Goal: Information Seeking & Learning: Learn about a topic

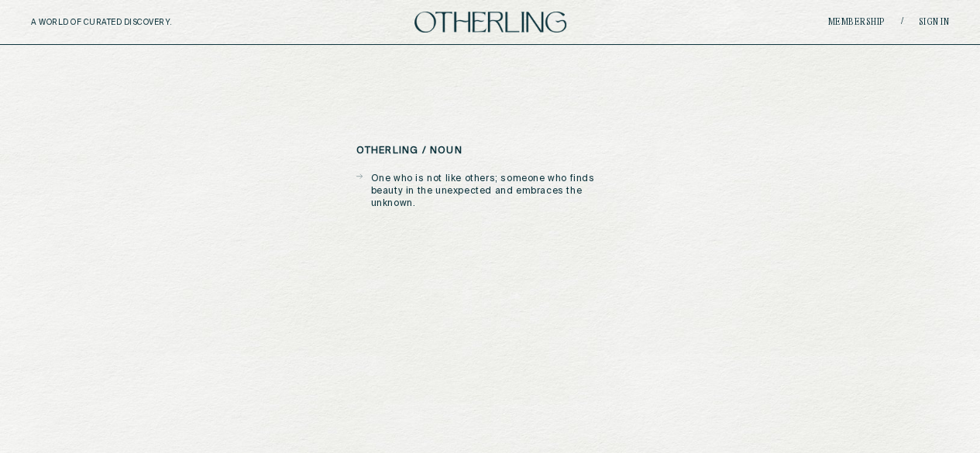
click at [360, 175] on icon at bounding box center [360, 176] width 6 height 13
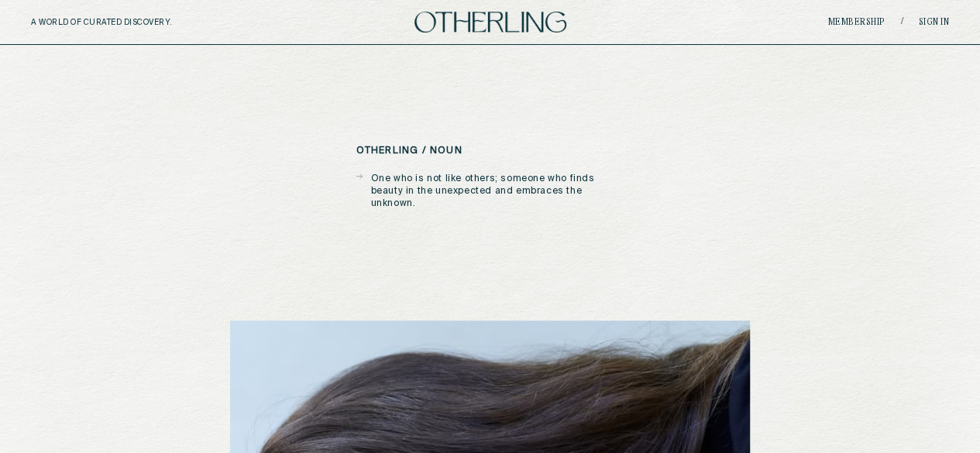
click at [518, 184] on p "One who is not like others; someone who finds beauty in the unexpected and embr…" at bounding box center [497, 191] width 253 height 37
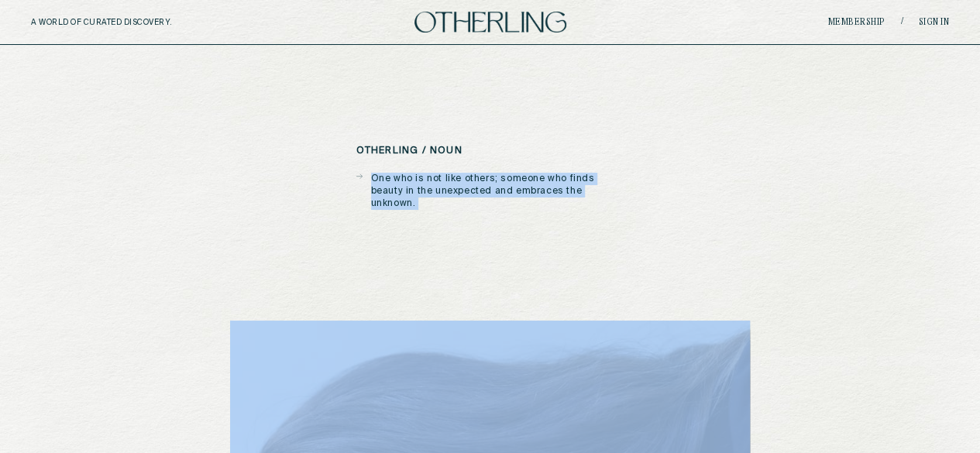
click at [518, 184] on p "One who is not like others; someone who finds beauty in the unexpected and embr…" at bounding box center [497, 191] width 253 height 37
click at [477, 22] on img at bounding box center [491, 22] width 152 height 21
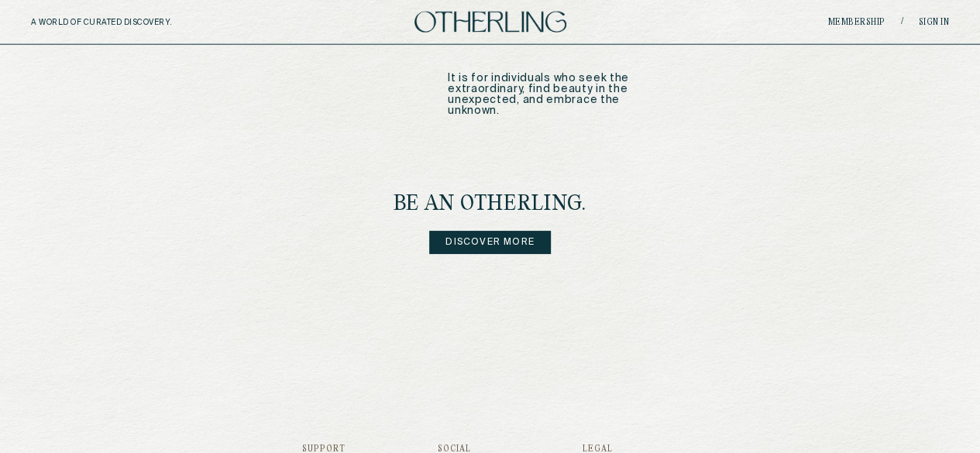
scroll to position [1962, 0]
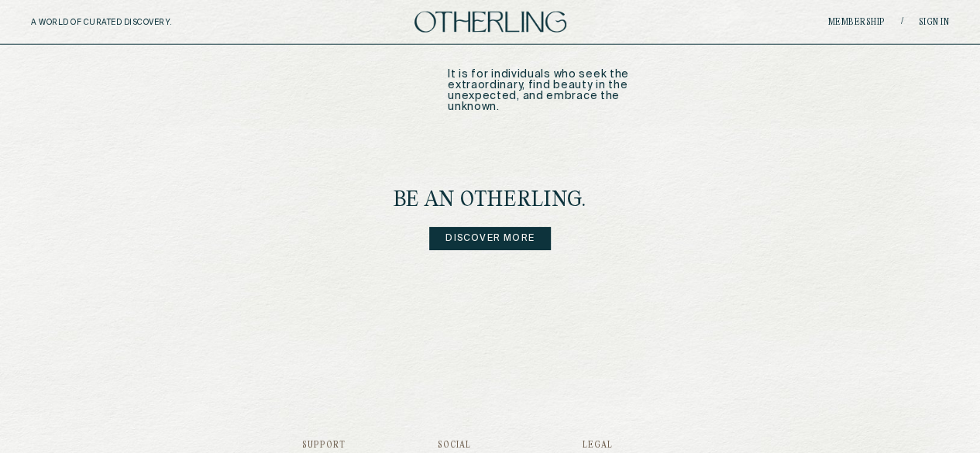
click at [475, 227] on link "Discover more" at bounding box center [490, 238] width 122 height 23
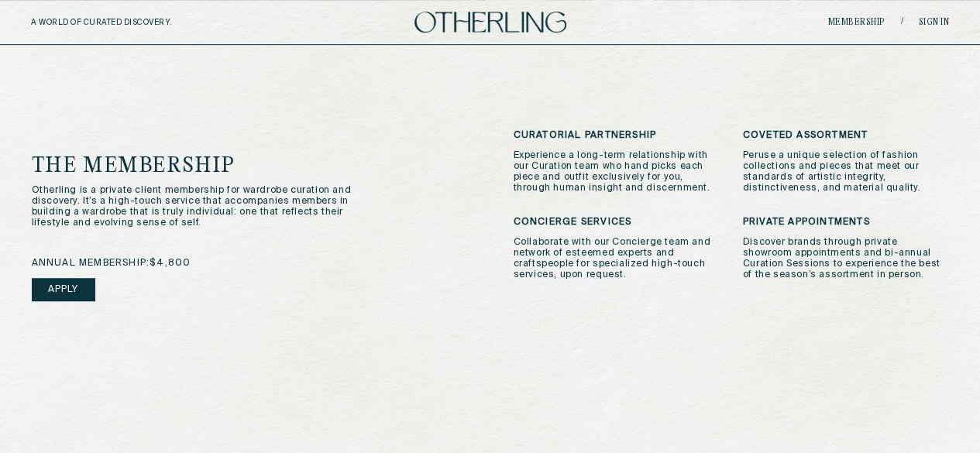
scroll to position [400, 0]
click at [181, 202] on p "Otherling is a private client membership for wardrobe curation and discovery. I…" at bounding box center [195, 205] width 326 height 43
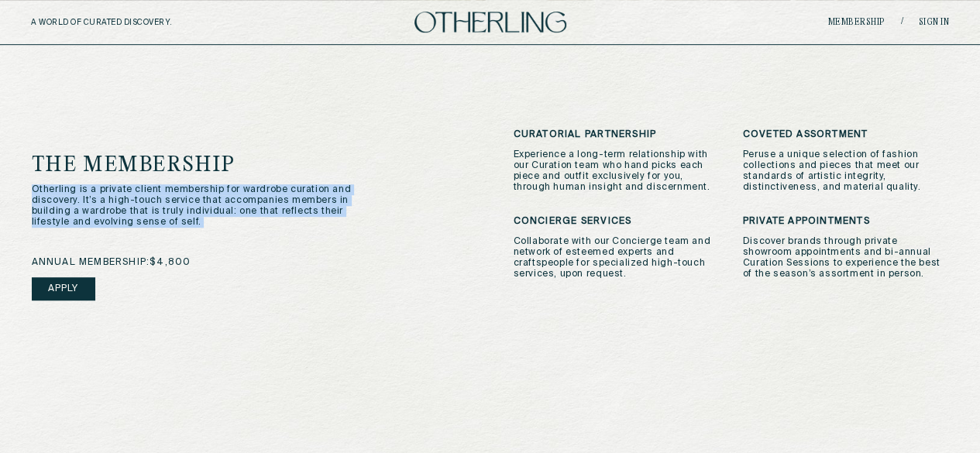
click at [181, 202] on p "Otherling is a private client membership for wardrobe curation and discovery. I…" at bounding box center [195, 205] width 326 height 43
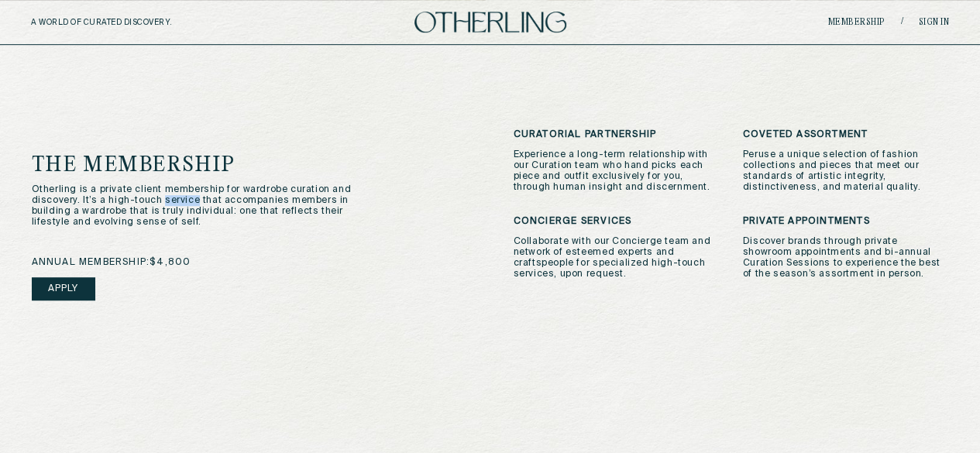
click at [181, 202] on p "Otherling is a private client membership for wardrobe curation and discovery. I…" at bounding box center [195, 205] width 326 height 43
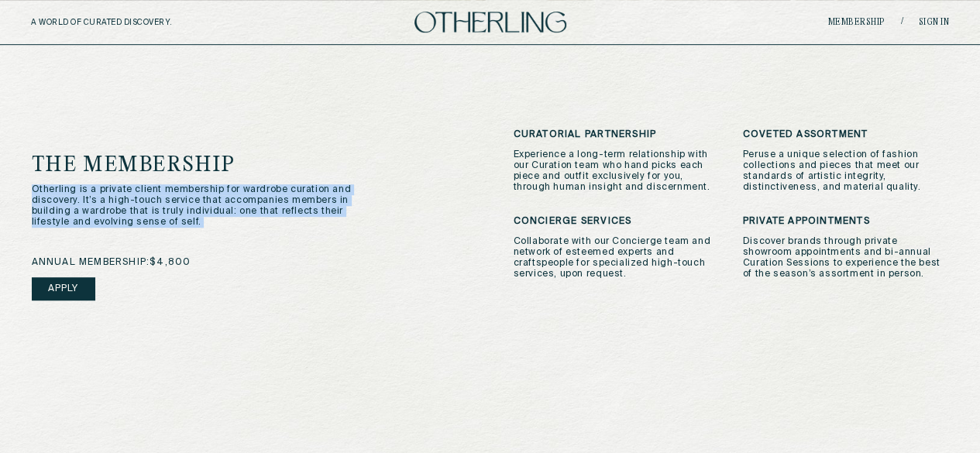
click at [181, 202] on p "Otherling is a private client membership for wardrobe curation and discovery. I…" at bounding box center [195, 205] width 326 height 43
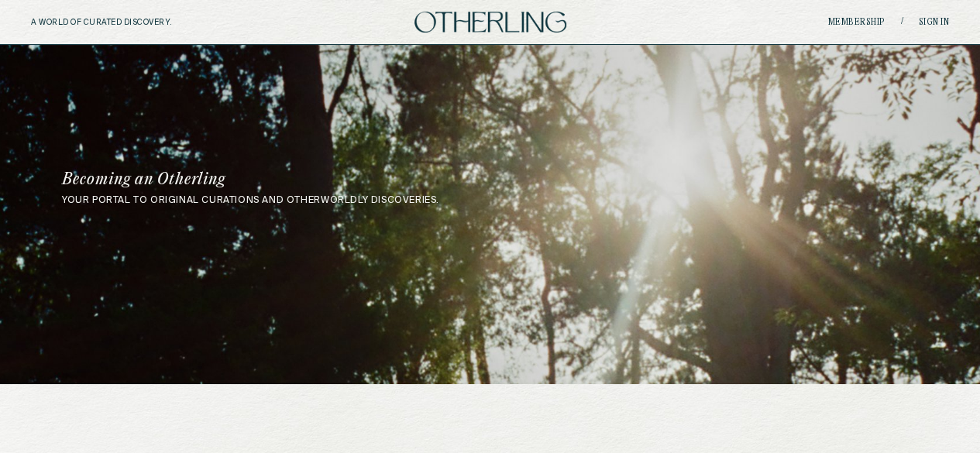
scroll to position [0, 0]
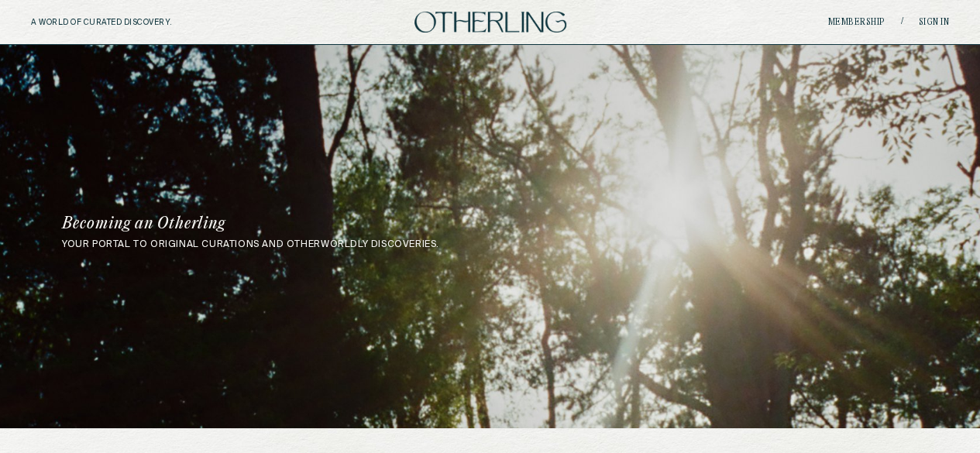
click at [495, 10] on div "A WORLD OF CURATED DISCOVERY. Membership / Sign in" at bounding box center [490, 22] width 980 height 45
click at [467, 18] on img at bounding box center [491, 22] width 152 height 21
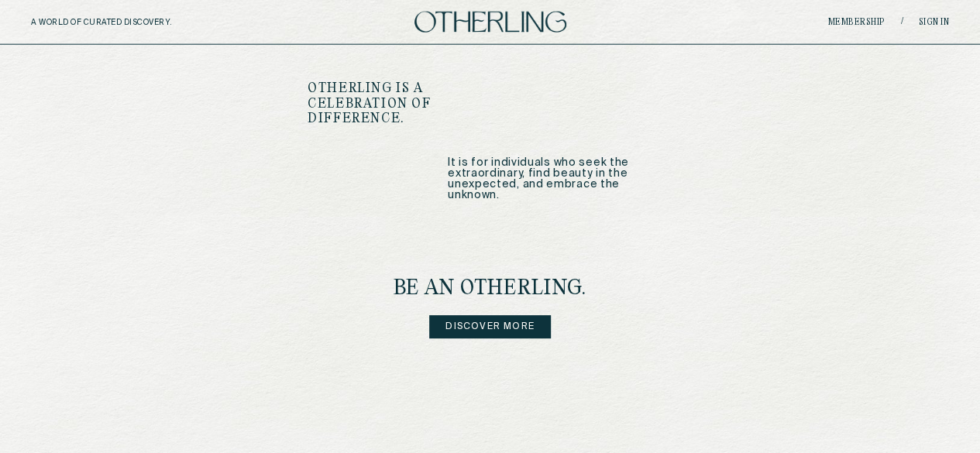
scroll to position [2066, 0]
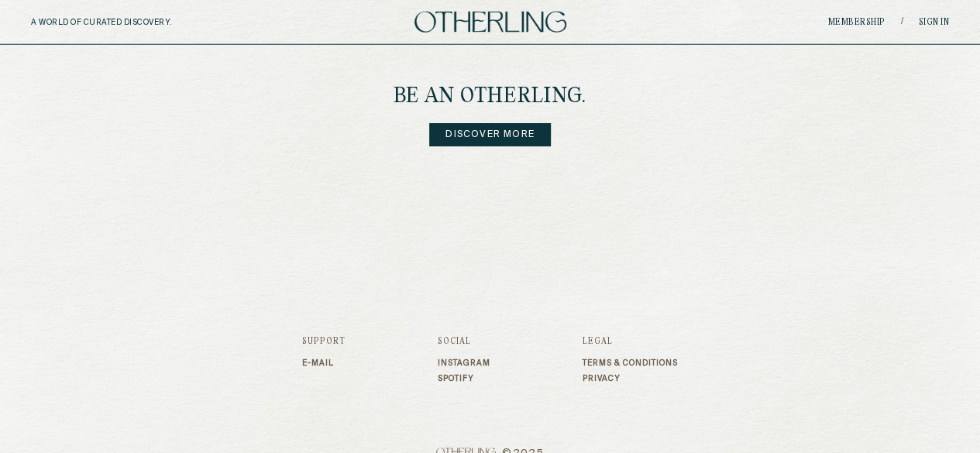
click at [485, 123] on link "Discover more" at bounding box center [490, 134] width 122 height 23
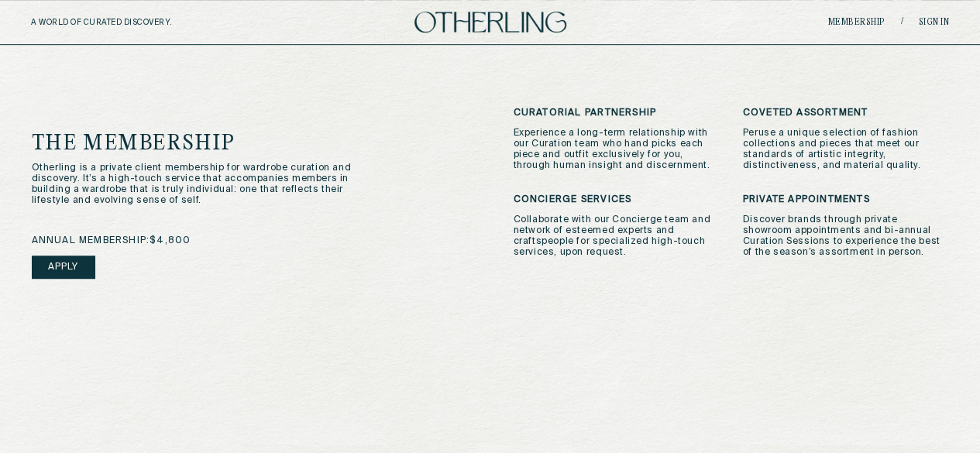
scroll to position [854, 0]
